Goal: Task Accomplishment & Management: Manage account settings

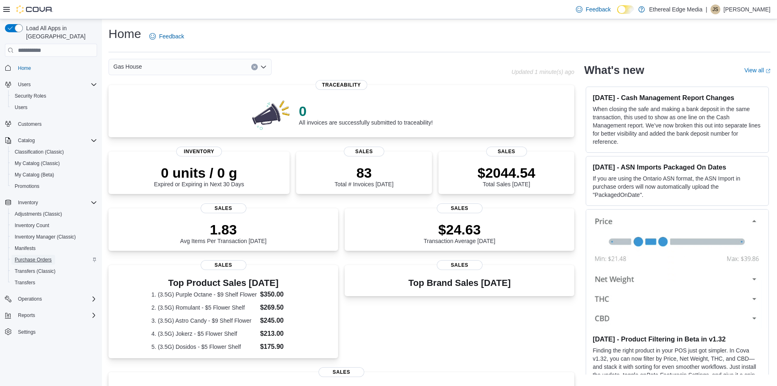
click at [48, 256] on span "Purchase Orders" at bounding box center [33, 259] width 37 height 7
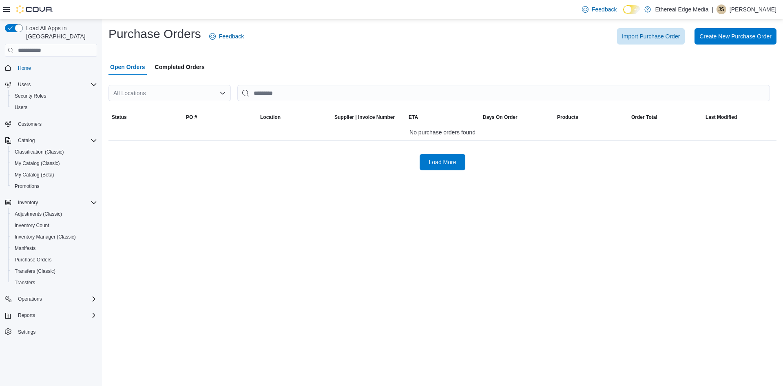
click at [188, 71] on span "Completed Orders" at bounding box center [180, 67] width 50 height 16
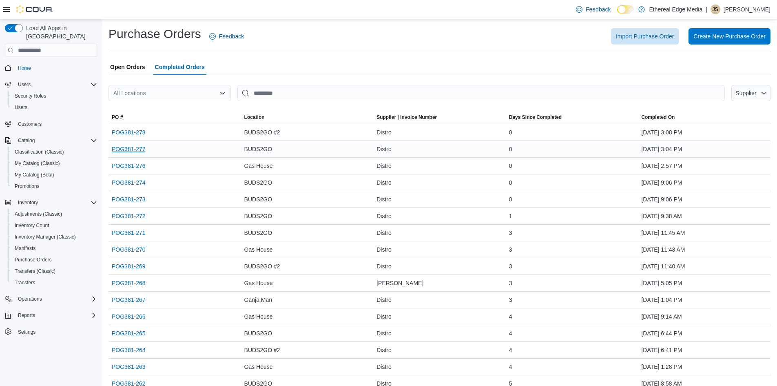
click at [144, 150] on link "POG381-277" at bounding box center [129, 149] width 34 height 10
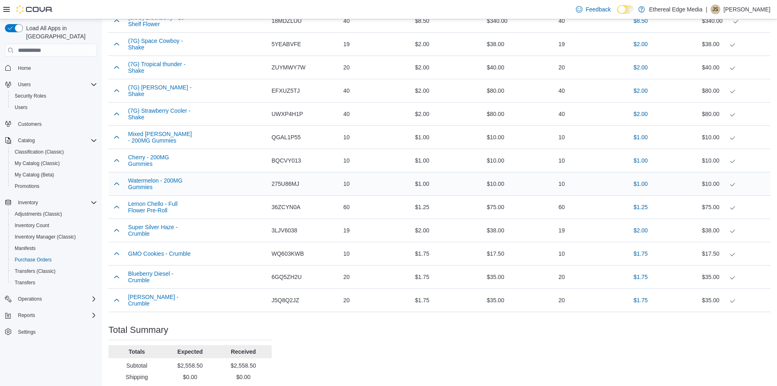
scroll to position [449, 0]
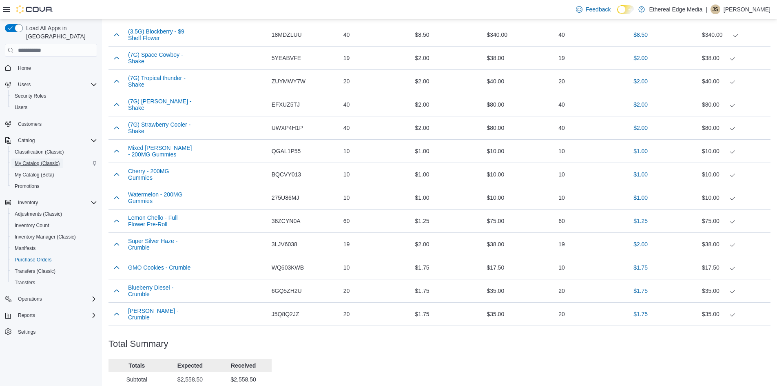
click at [42, 160] on span "My Catalog (Classic)" at bounding box center [37, 163] width 45 height 7
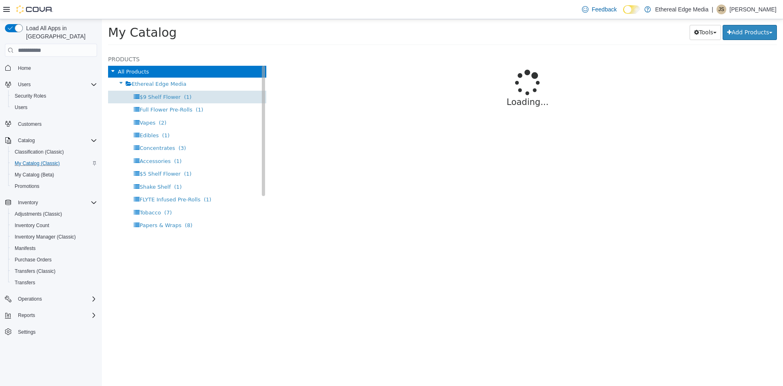
select select "**********"
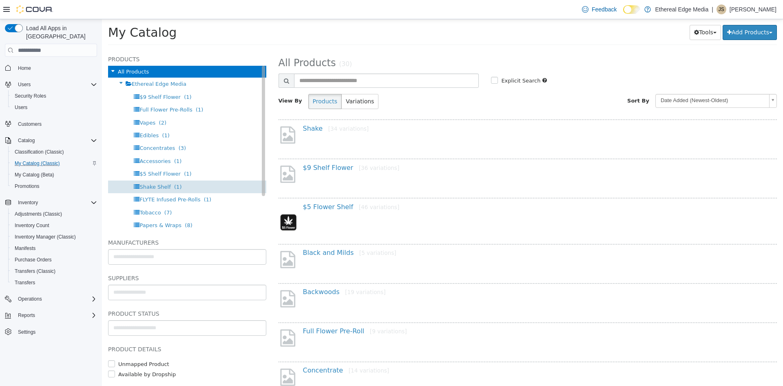
click at [166, 184] on span "Shake Shelf (1)" at bounding box center [161, 187] width 42 height 6
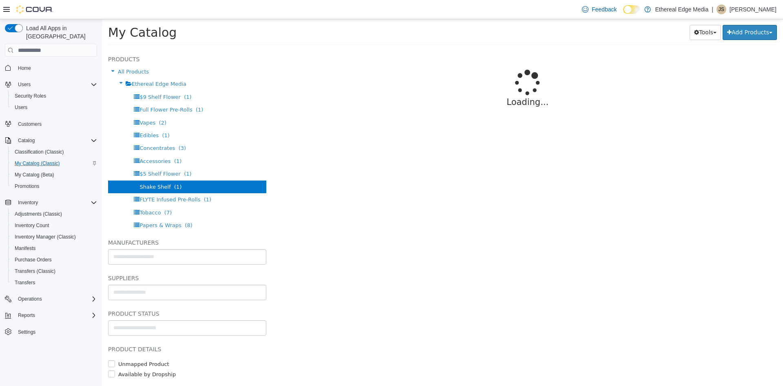
select select "**********"
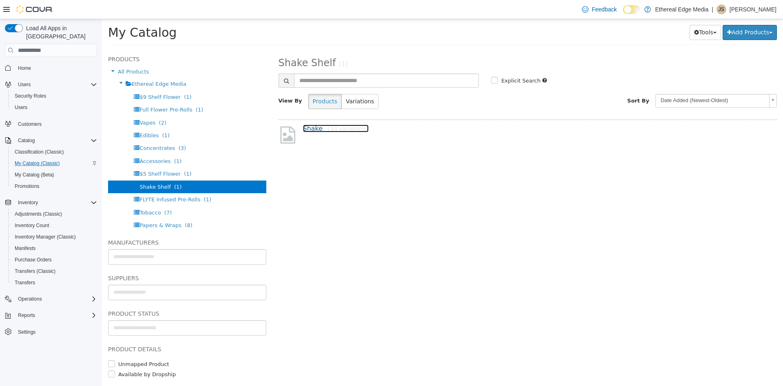
click at [308, 130] on link "Shake [34 variations]" at bounding box center [336, 128] width 66 height 8
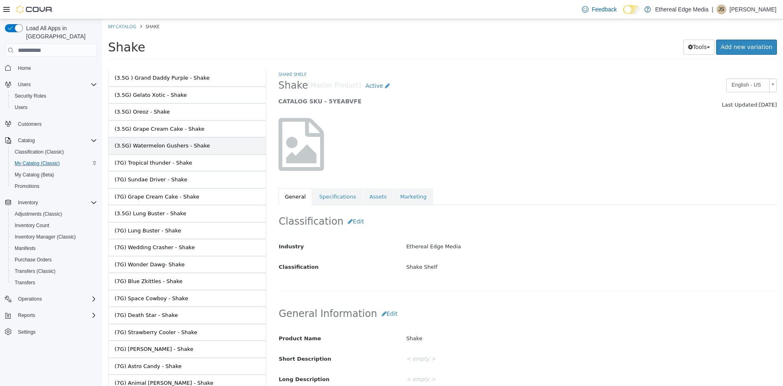
scroll to position [354, 0]
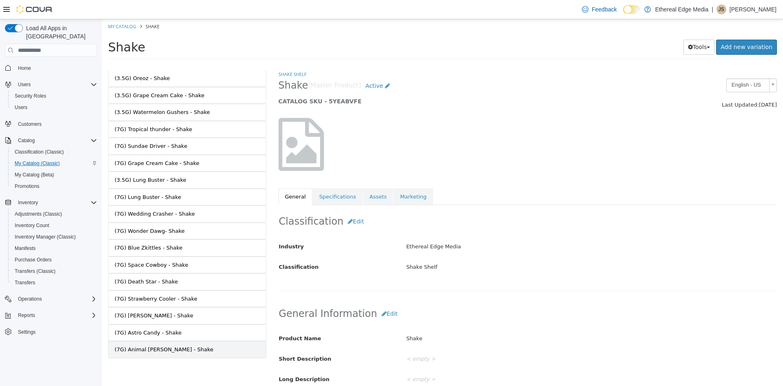
click at [235, 343] on link "(7G) Animal Mintz - Shake" at bounding box center [187, 349] width 158 height 17
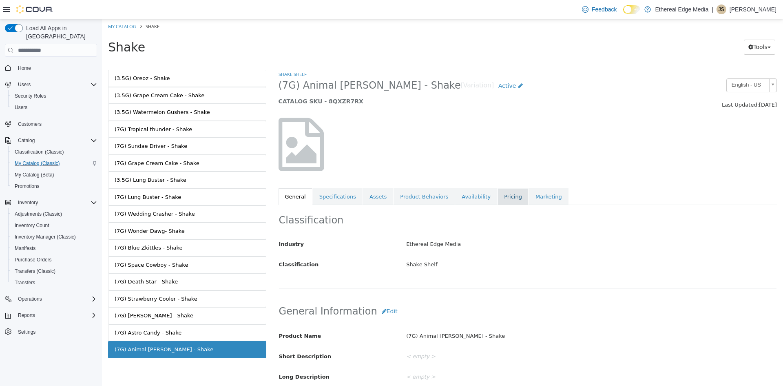
click at [498, 198] on link "Pricing" at bounding box center [513, 196] width 31 height 17
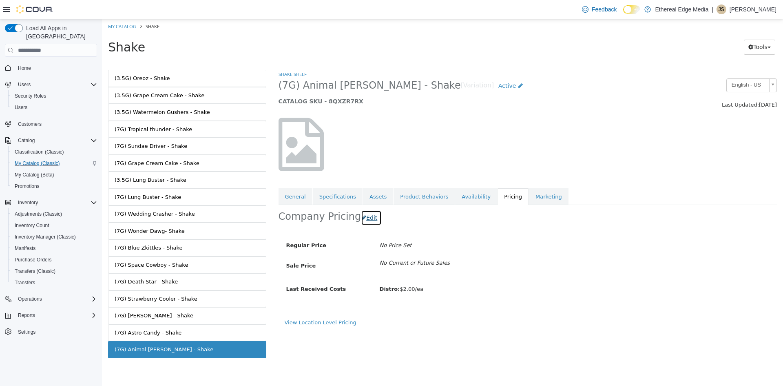
click at [367, 222] on button "Edit" at bounding box center [371, 217] width 21 height 15
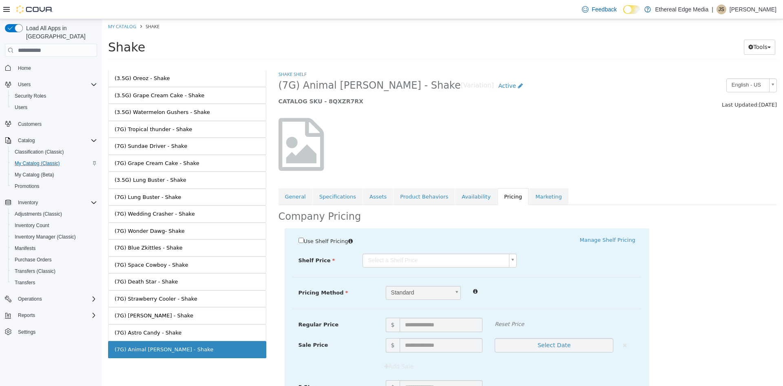
click at [391, 64] on body "Saving Bulk Changes... × My Catalog Shake Shake Tools Move Variations Print Lab…" at bounding box center [442, 41] width 681 height 45
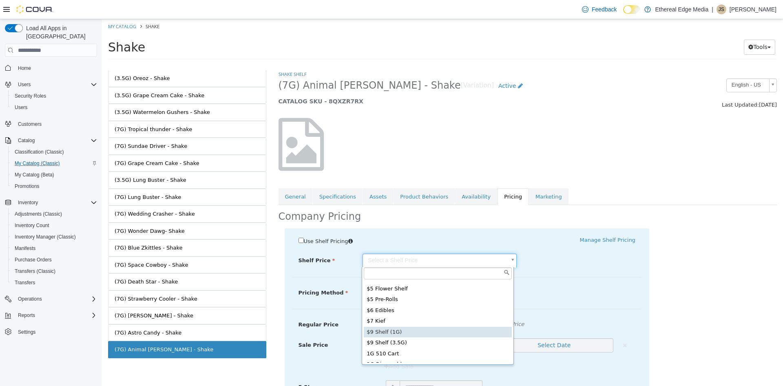
scroll to position [70, 0]
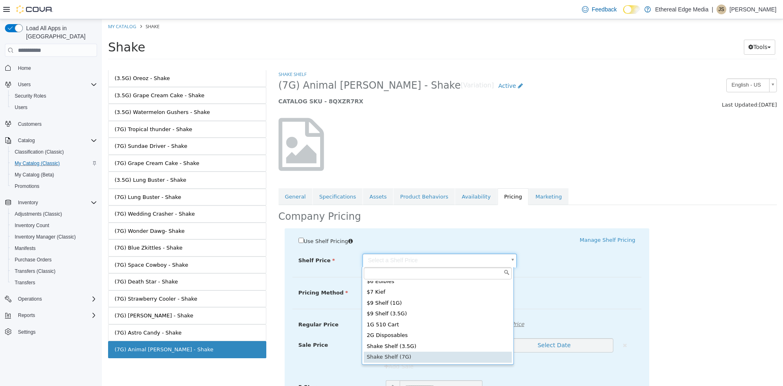
type input "*****"
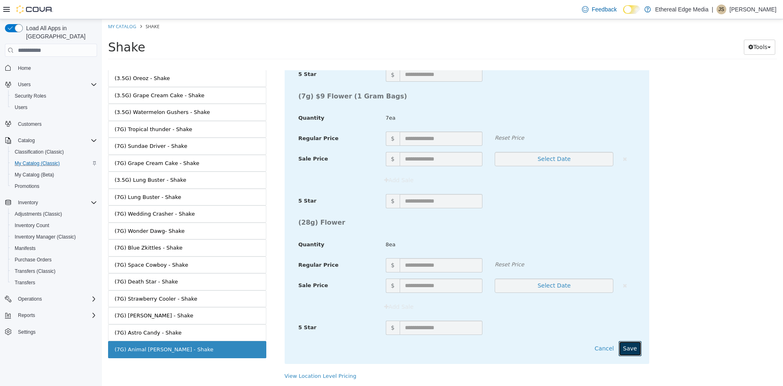
click at [633, 350] on button "Save" at bounding box center [630, 348] width 23 height 15
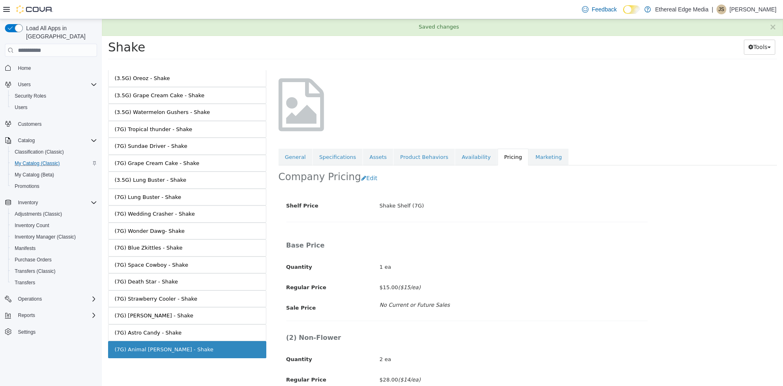
scroll to position [0, 0]
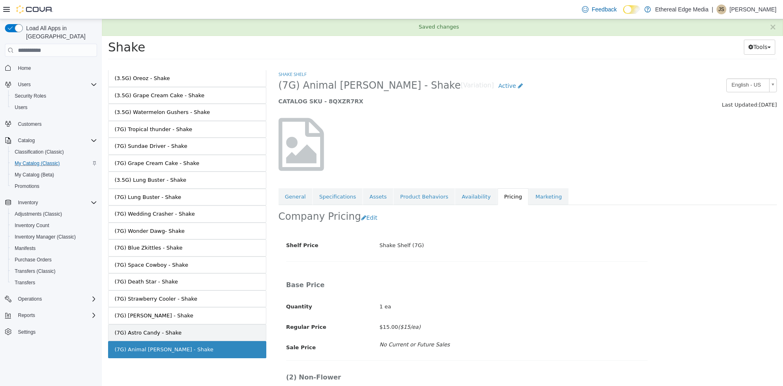
click at [222, 335] on link "(7G) Astro Candy - Shake" at bounding box center [187, 332] width 158 height 17
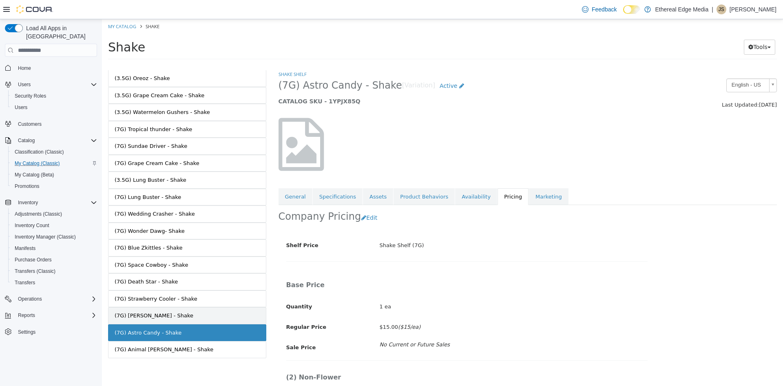
click at [219, 321] on link "(7G) Gary Runtz - Shake" at bounding box center [187, 315] width 158 height 17
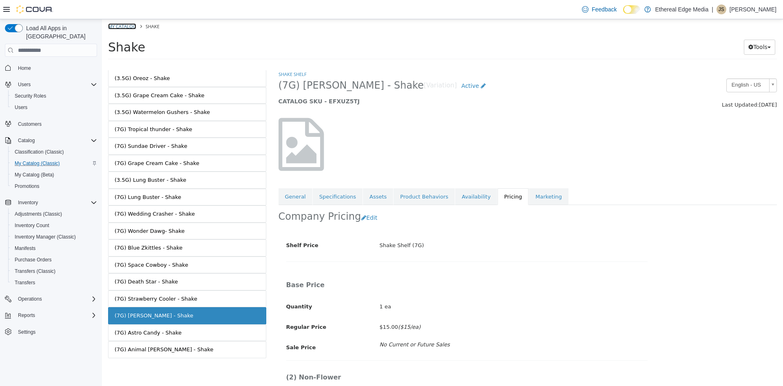
click at [118, 28] on link "My Catalog" at bounding box center [122, 26] width 28 height 6
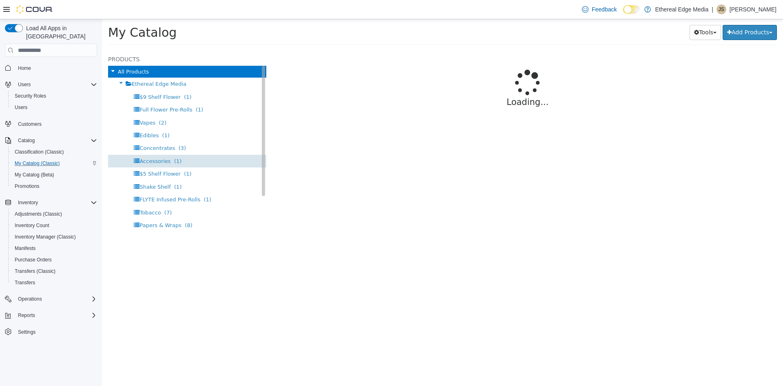
select select "**********"
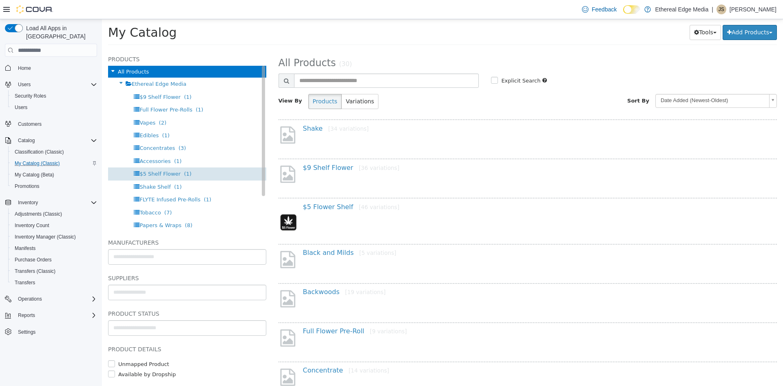
click at [164, 173] on span "$5 Shelf Flower" at bounding box center [160, 174] width 41 height 6
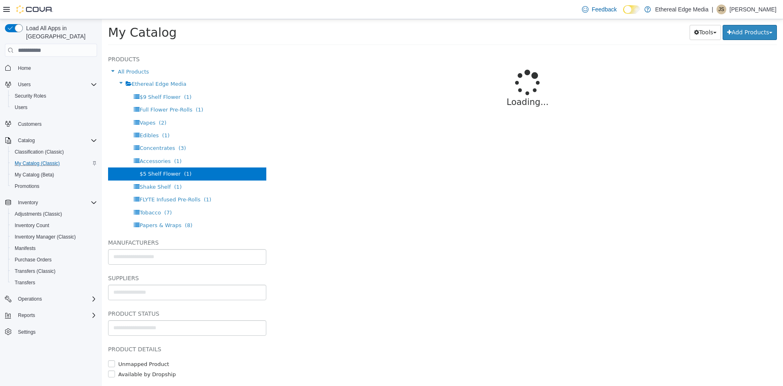
select select "**********"
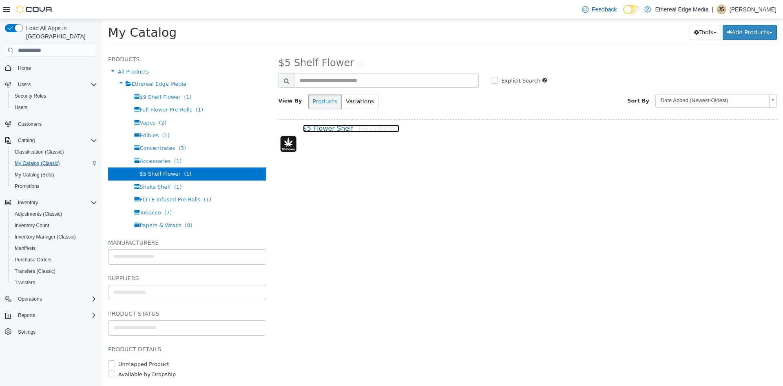
click at [313, 126] on link "$5 Flower Shelf [46 variations]" at bounding box center [351, 128] width 97 height 8
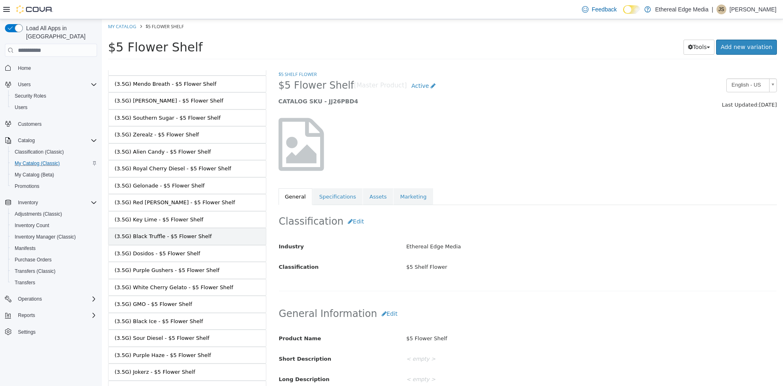
scroll to position [557, 0]
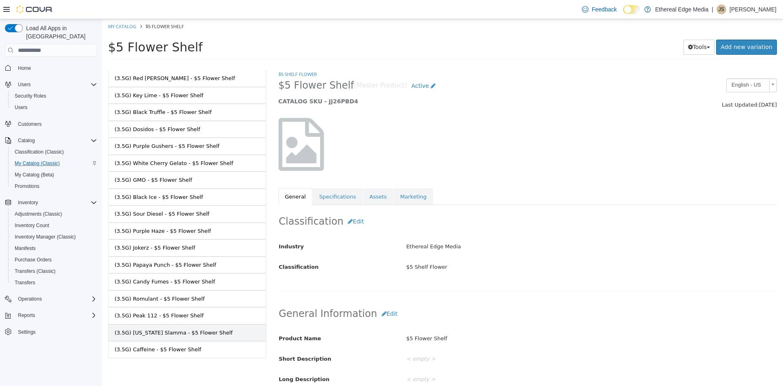
click at [218, 339] on link "(3.5G) Alabama Slamma - $5 Flower Shelf" at bounding box center [187, 332] width 158 height 17
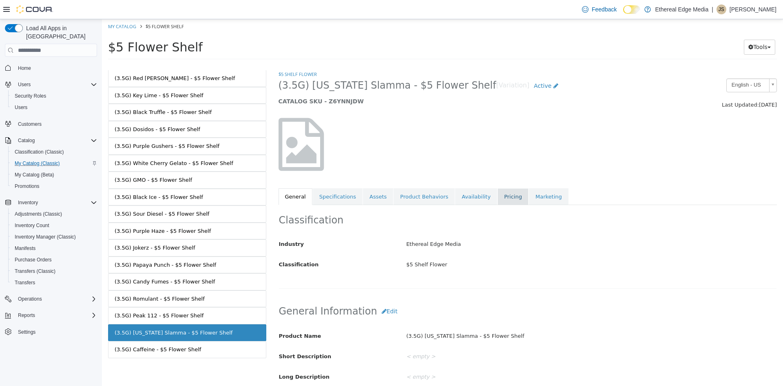
click at [498, 196] on link "Pricing" at bounding box center [513, 196] width 31 height 17
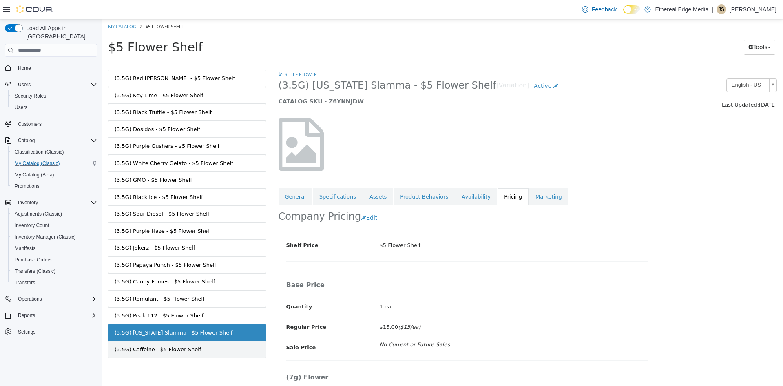
click at [244, 348] on link "(3.5G) Caffeine - $5 Flower Shelf" at bounding box center [187, 349] width 158 height 17
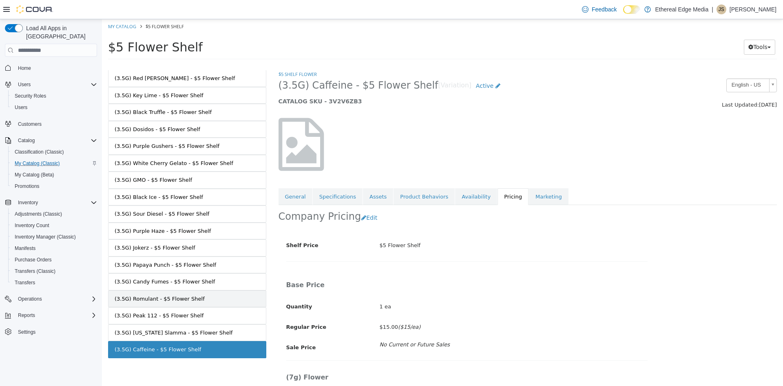
click at [226, 301] on link "(3.5G) Romulant - $5 Flower Shelf" at bounding box center [187, 298] width 158 height 17
